Goal: Transaction & Acquisition: Purchase product/service

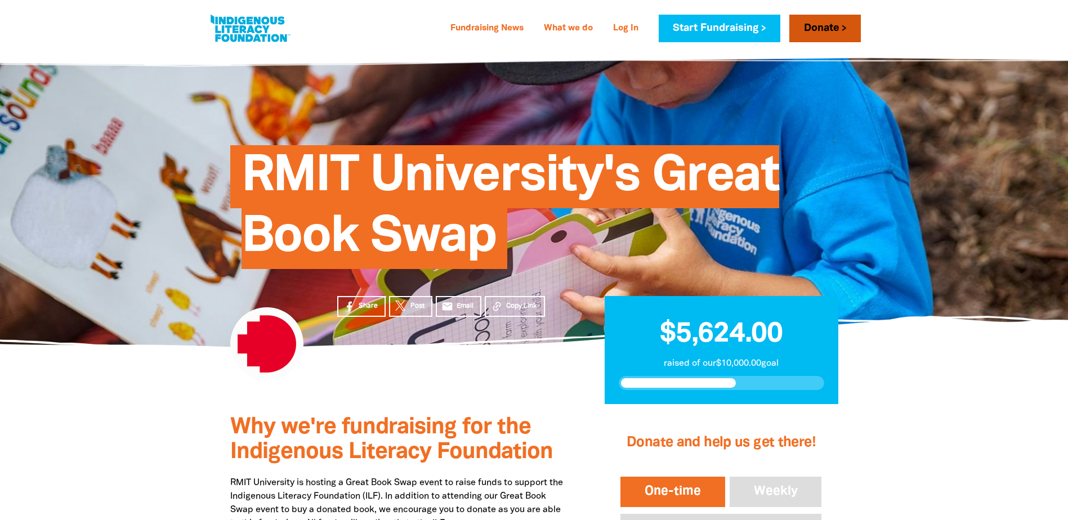
click at [825, 28] on link "Donate" at bounding box center [824, 29] width 71 height 28
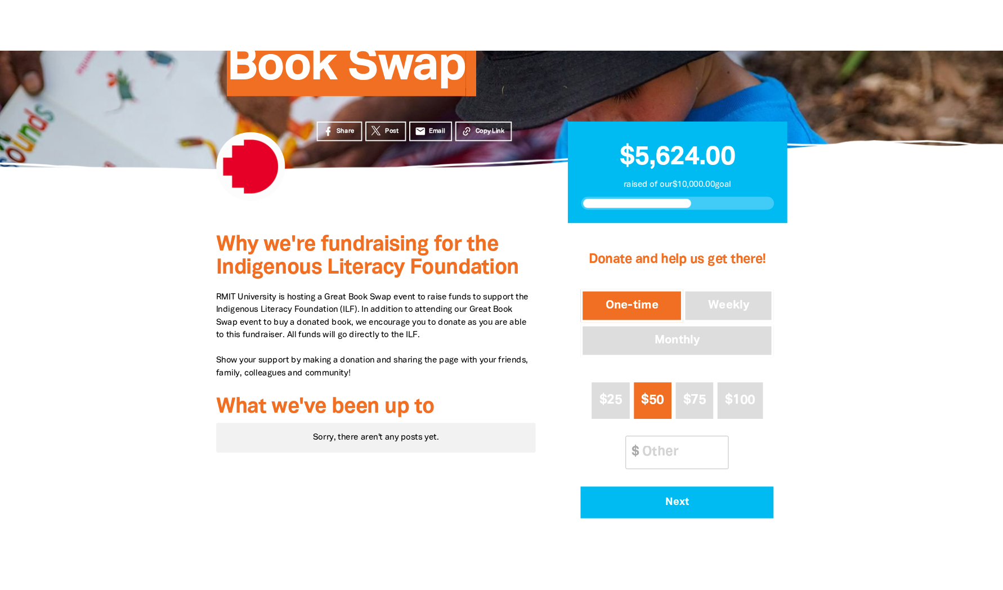
scroll to position [225, 0]
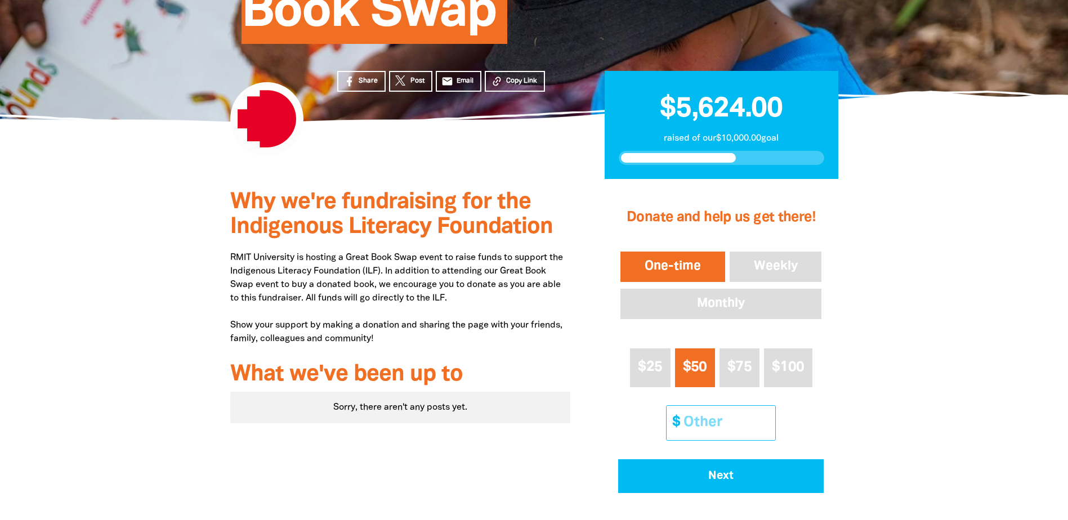
click at [724, 420] on input "Other Amount" at bounding box center [725, 423] width 100 height 34
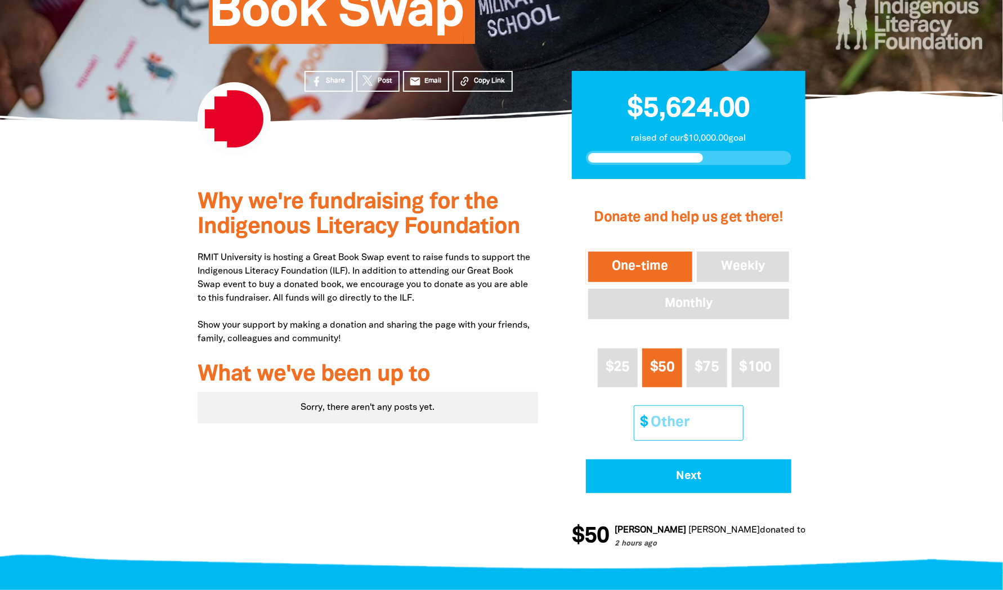
click at [687, 409] on input "Other Amount" at bounding box center [693, 423] width 100 height 34
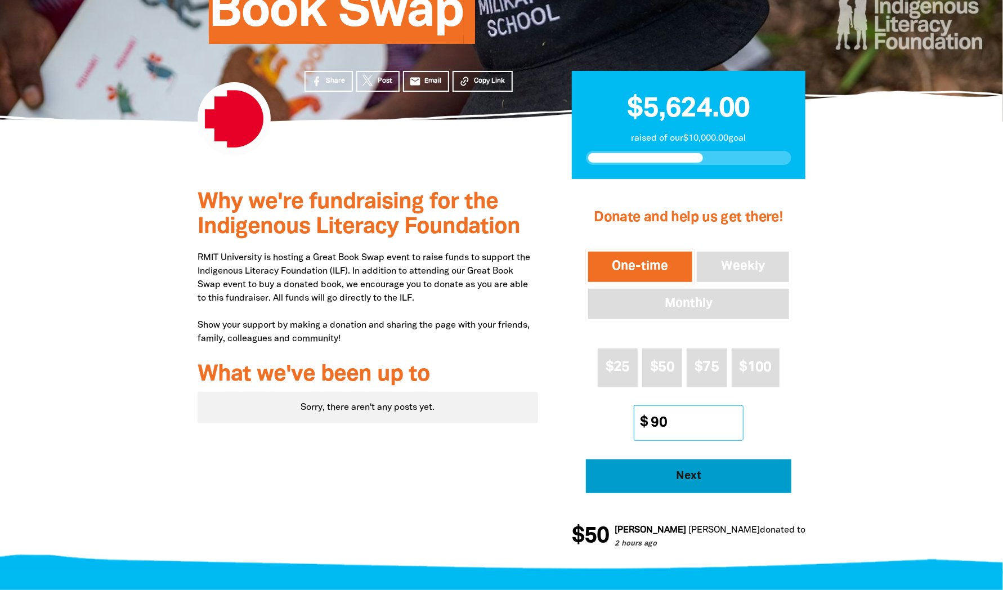
type input "90"
click at [685, 474] on span "Next" at bounding box center [688, 475] width 174 height 11
select select "AU"
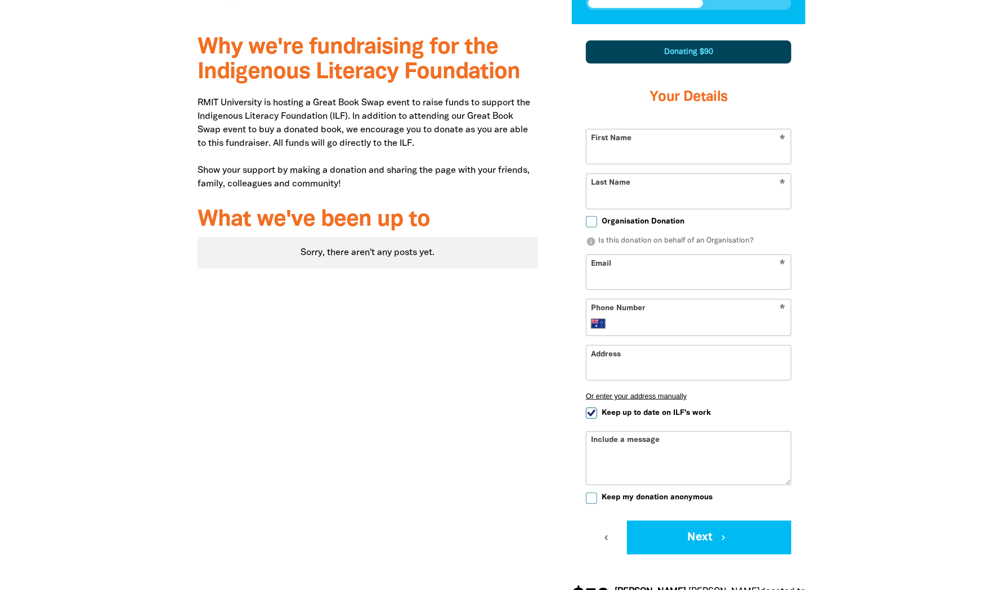
scroll to position [383, 0]
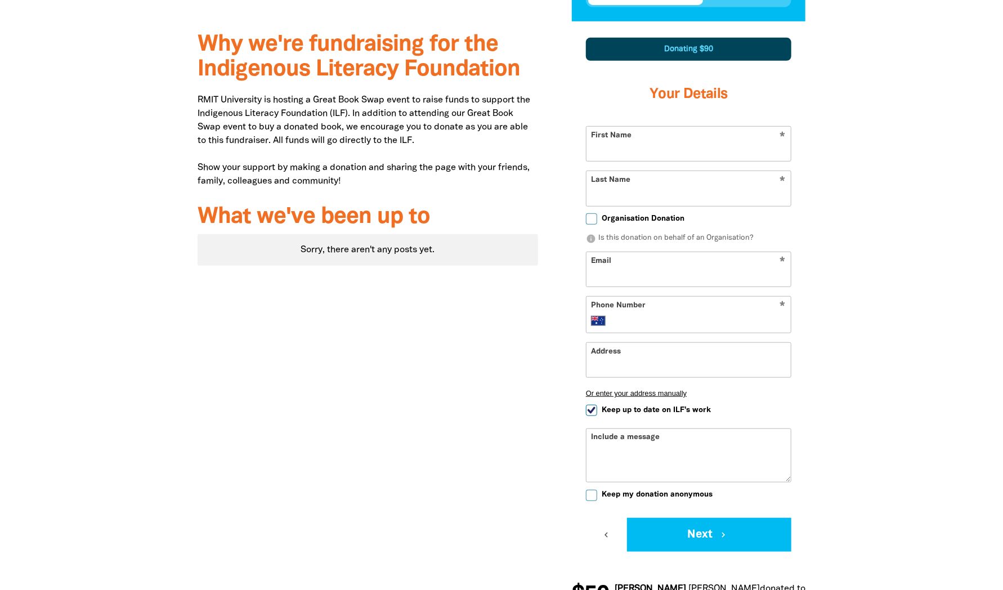
click at [643, 153] on input "First Name" at bounding box center [688, 144] width 204 height 34
type input "Izabella"
type input "[PERSON_NAME]"
click at [633, 267] on input "Email" at bounding box center [688, 269] width 204 height 34
type input "[EMAIL_ADDRESS][PERSON_NAME][DOMAIN_NAME]"
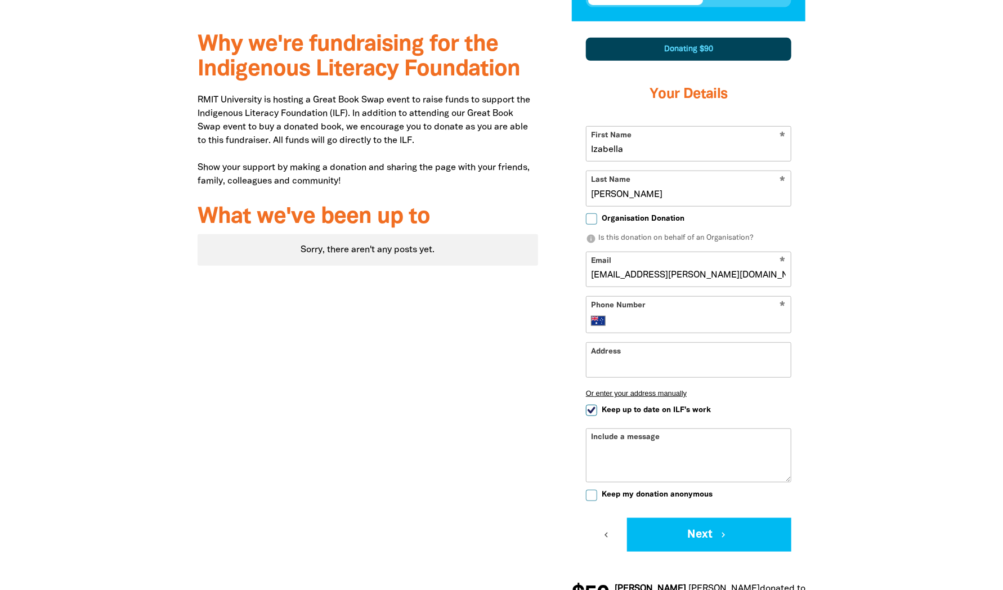
click at [621, 315] on input "Phone Number" at bounding box center [700, 321] width 172 height 14
type input "0425 705 386"
click at [660, 367] on input "Address" at bounding box center [688, 360] width 204 height 34
click at [655, 317] on input "0425 705 386" at bounding box center [700, 321] width 172 height 14
click at [625, 356] on input "Address" at bounding box center [688, 360] width 204 height 34
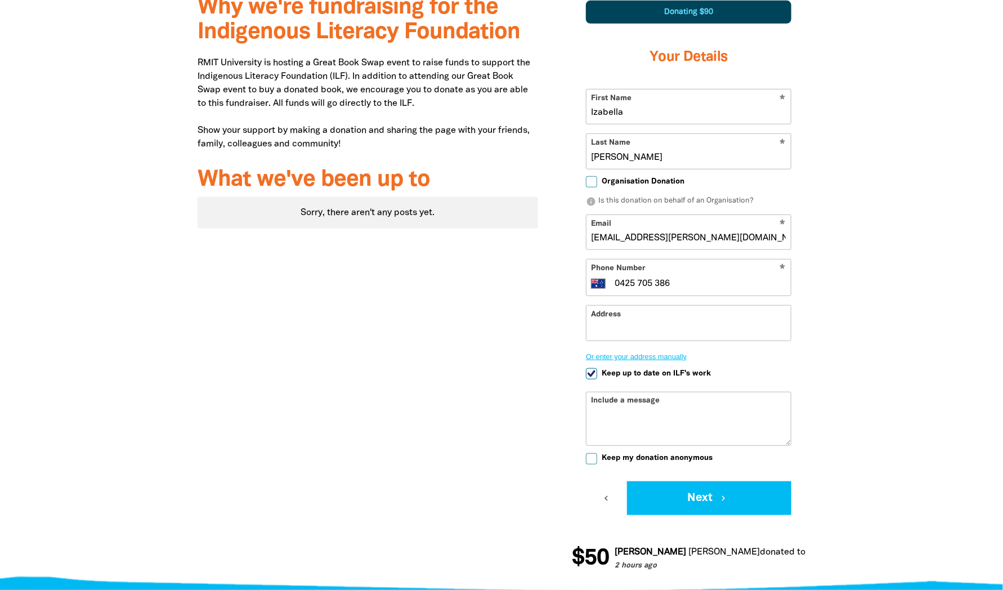
scroll to position [439, 0]
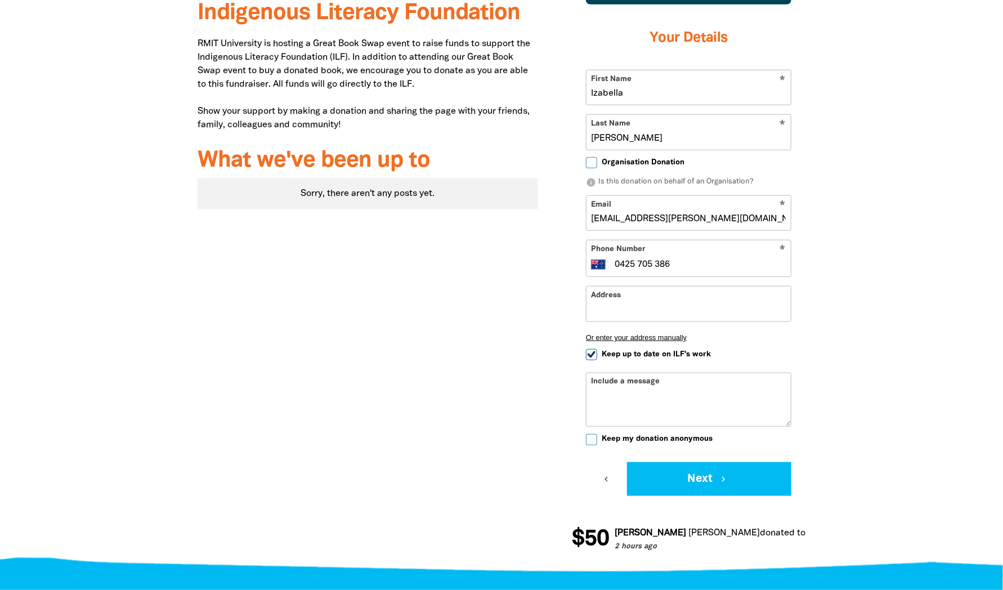
click at [589, 353] on input "Keep up to date on ILF's work" at bounding box center [591, 354] width 11 height 11
checkbox input "false"
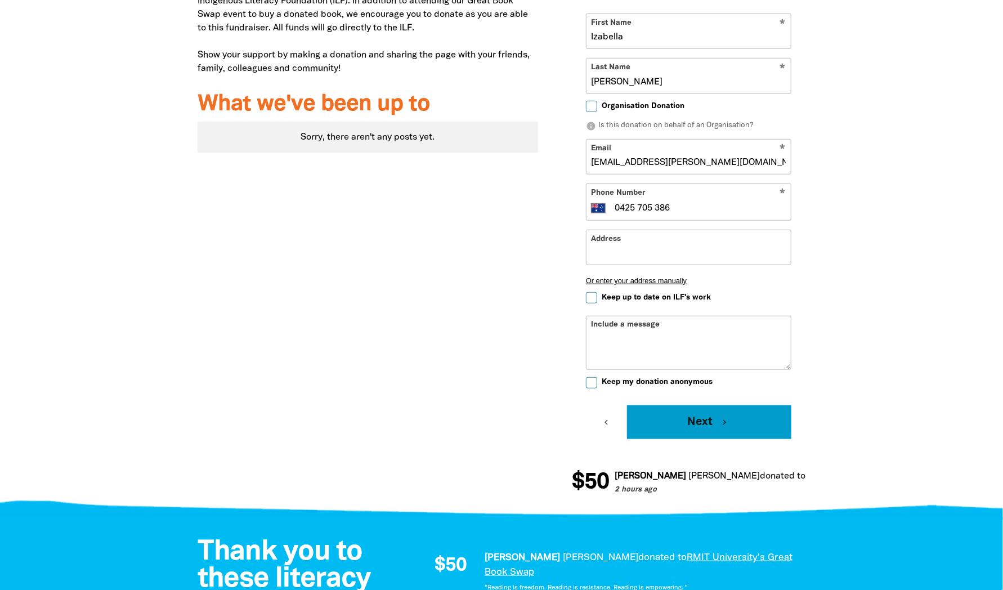
click at [711, 420] on button "Next chevron_right" at bounding box center [709, 422] width 164 height 34
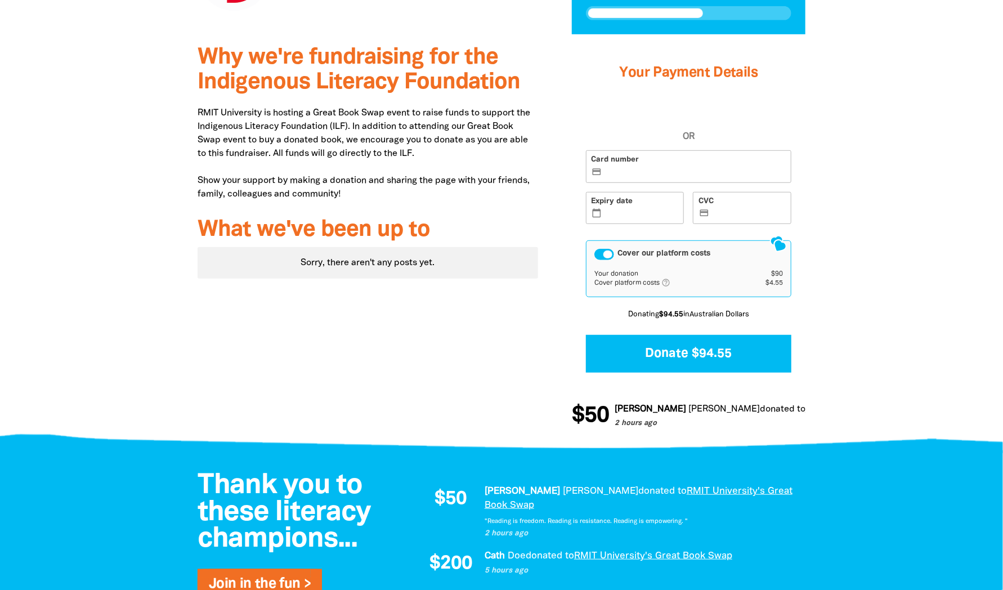
scroll to position [286, 0]
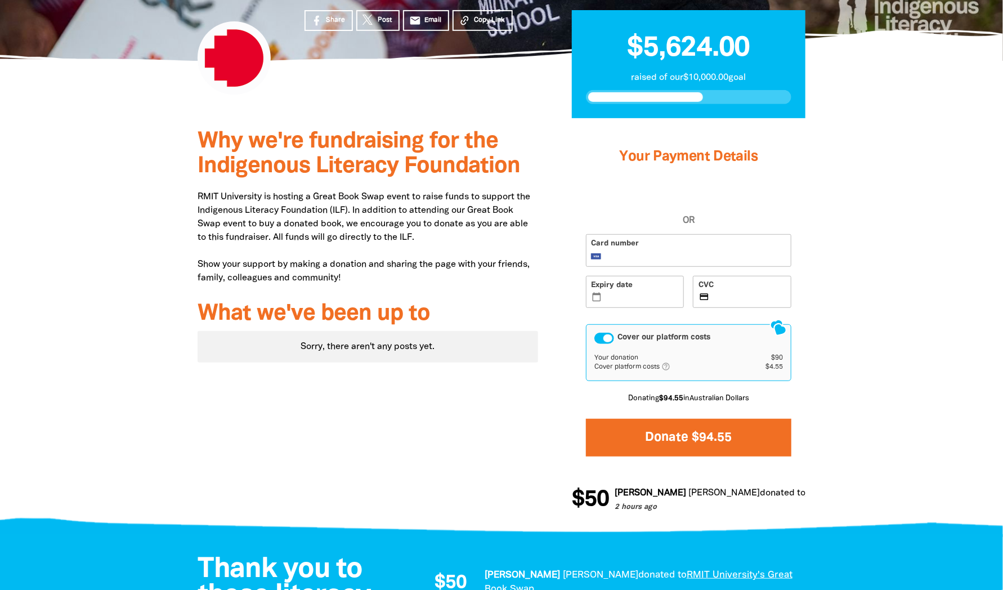
click at [676, 434] on button "Donate $94.55" at bounding box center [688, 438] width 205 height 38
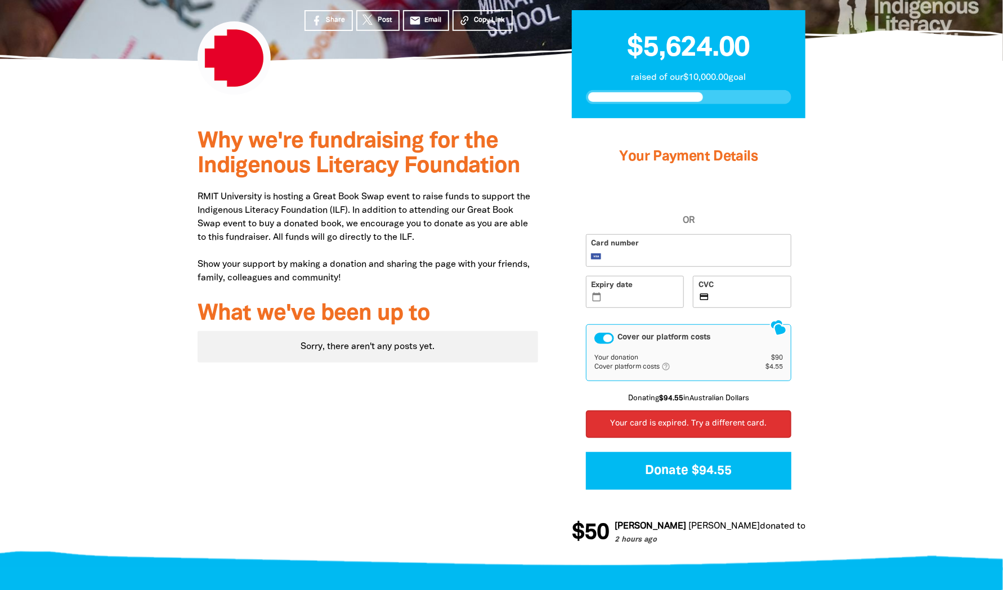
scroll to position [398, 0]
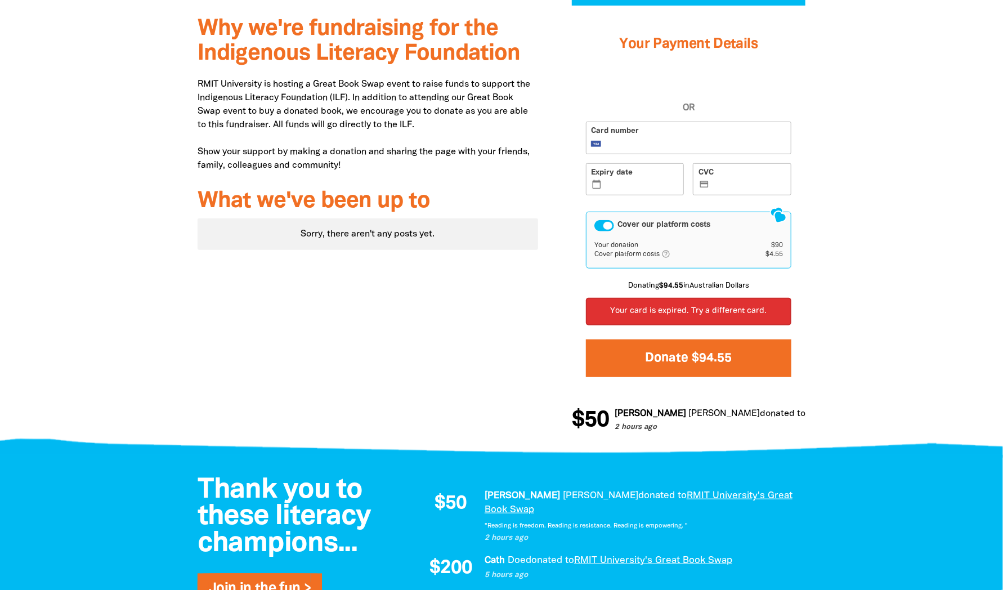
click at [669, 353] on button "Donate $94.55" at bounding box center [688, 358] width 205 height 38
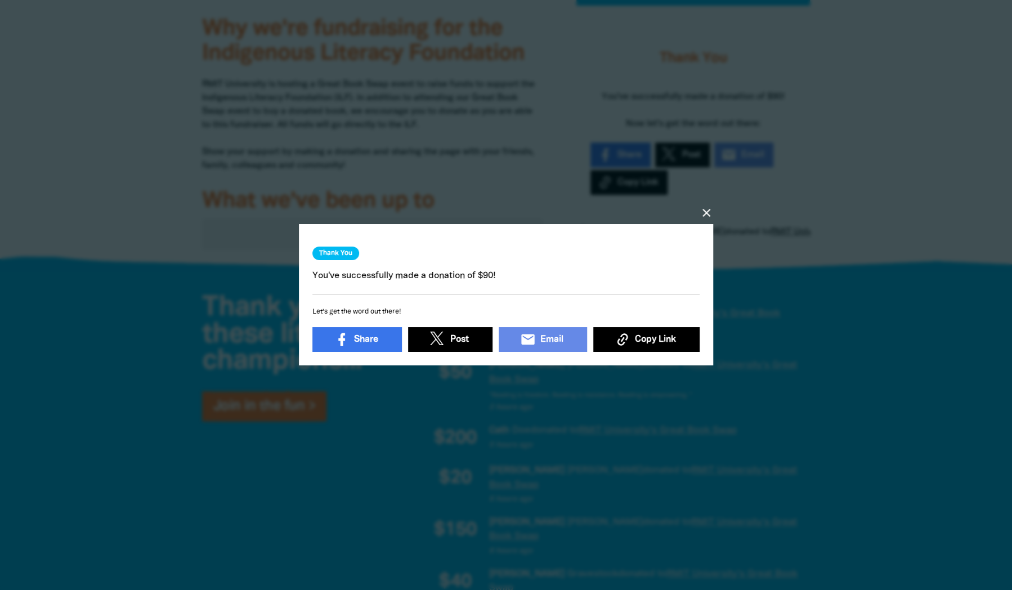
click at [702, 208] on icon "close" at bounding box center [706, 214] width 14 height 14
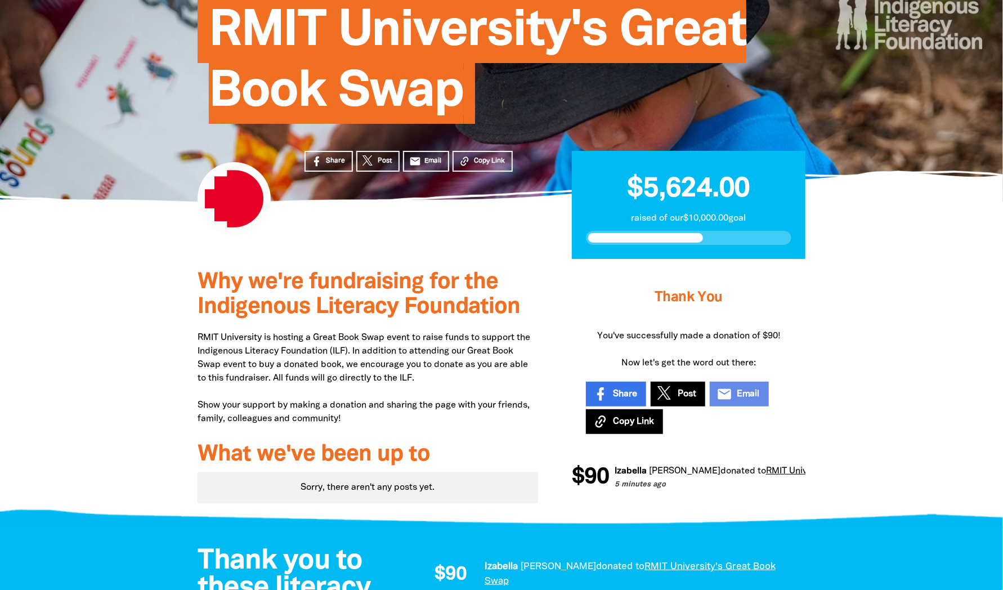
scroll to position [0, 0]
